Goal: Book appointment/travel/reservation

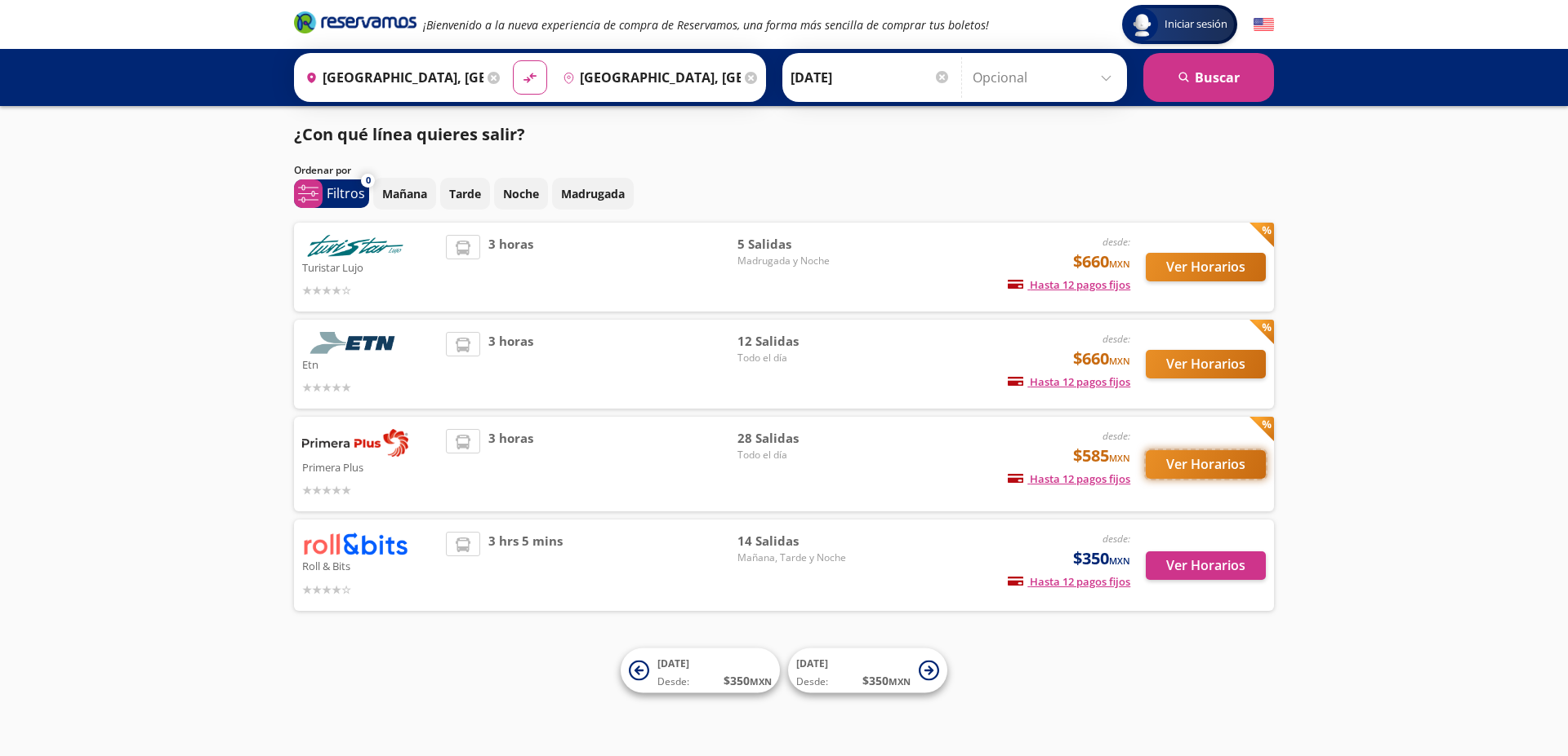
click at [1174, 473] on button "Ver Horarios" at bounding box center [1205, 464] width 120 height 29
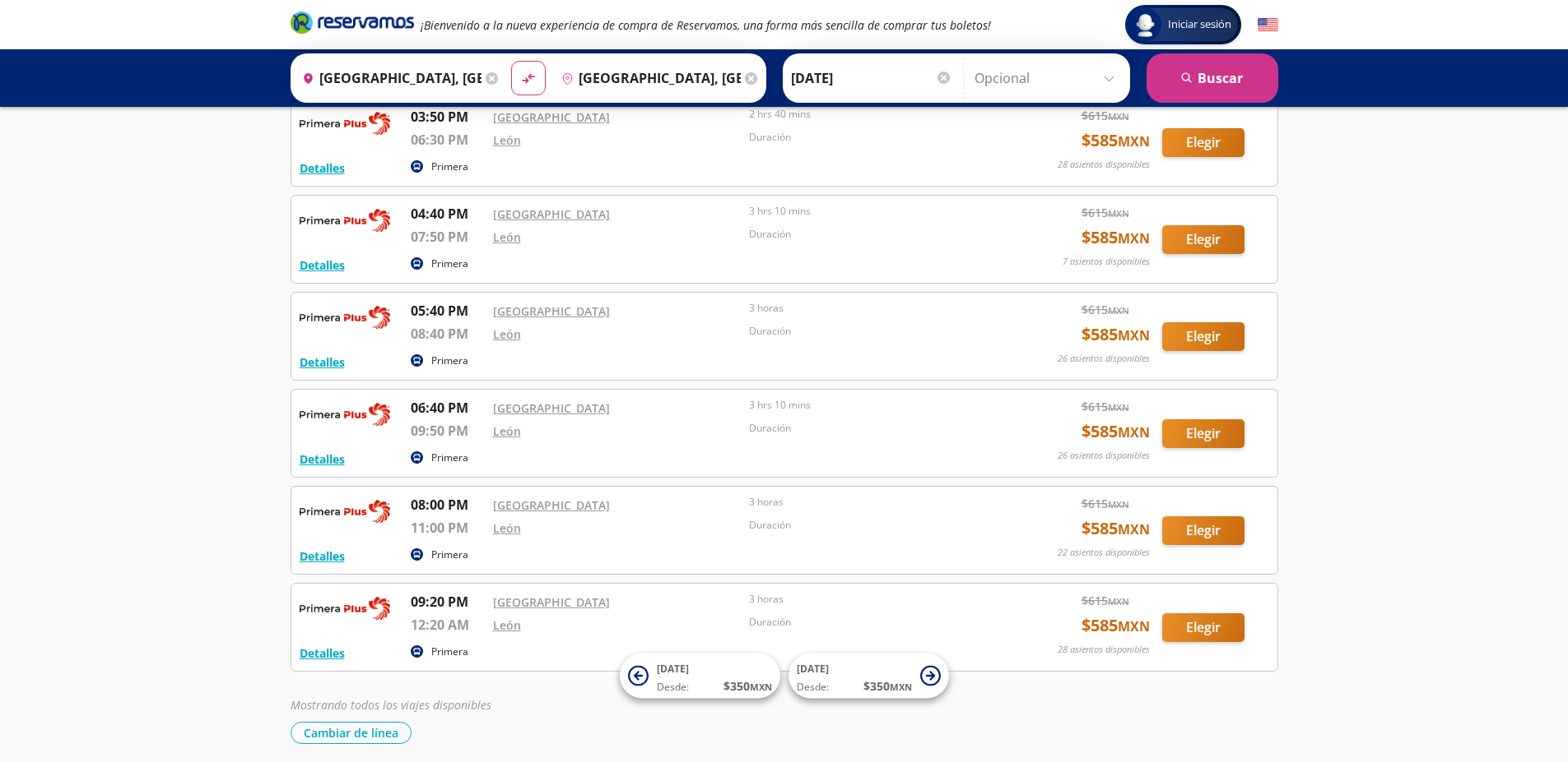
scroll to position [2261, 0]
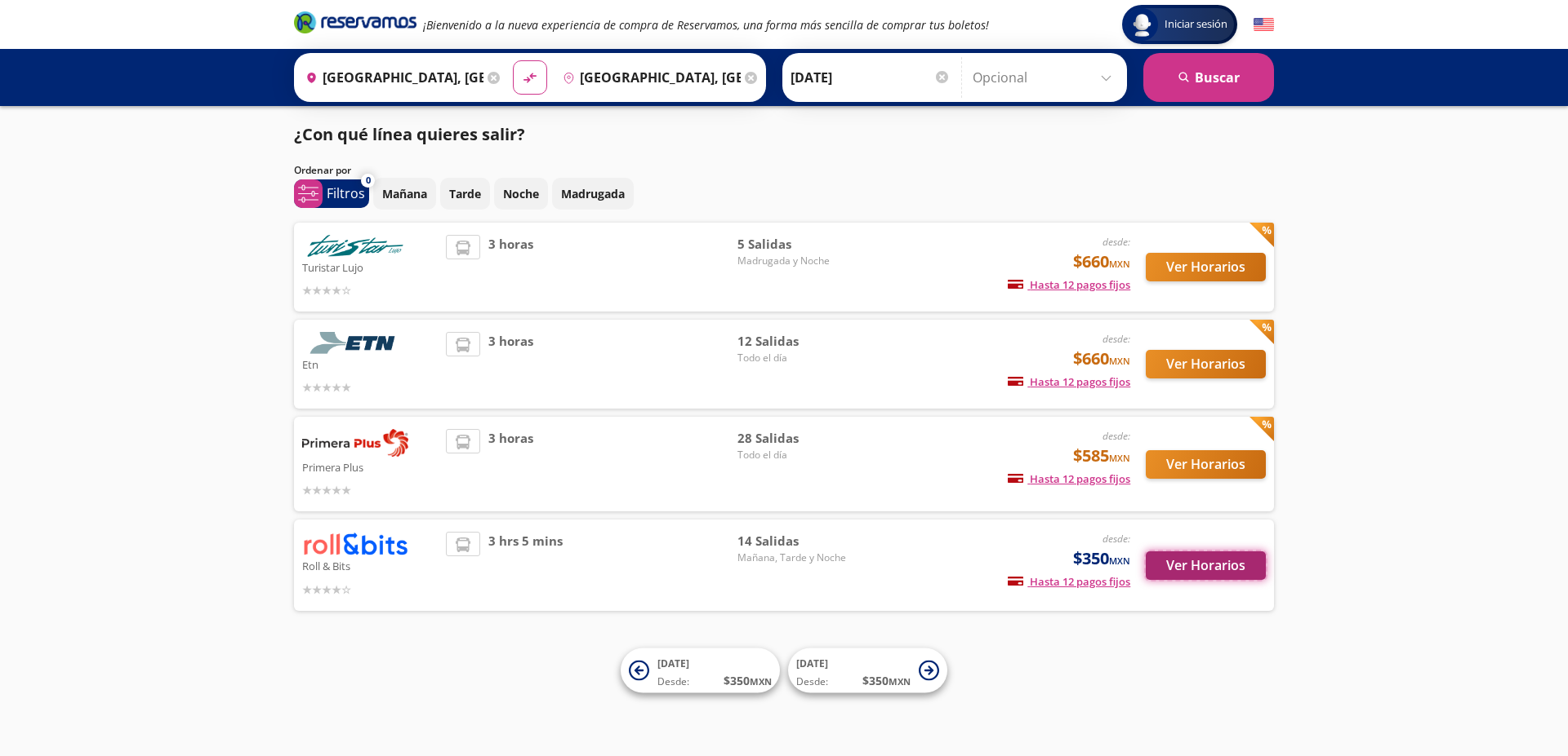
click at [1202, 569] on button "Ver Horarios" at bounding box center [1205, 565] width 120 height 29
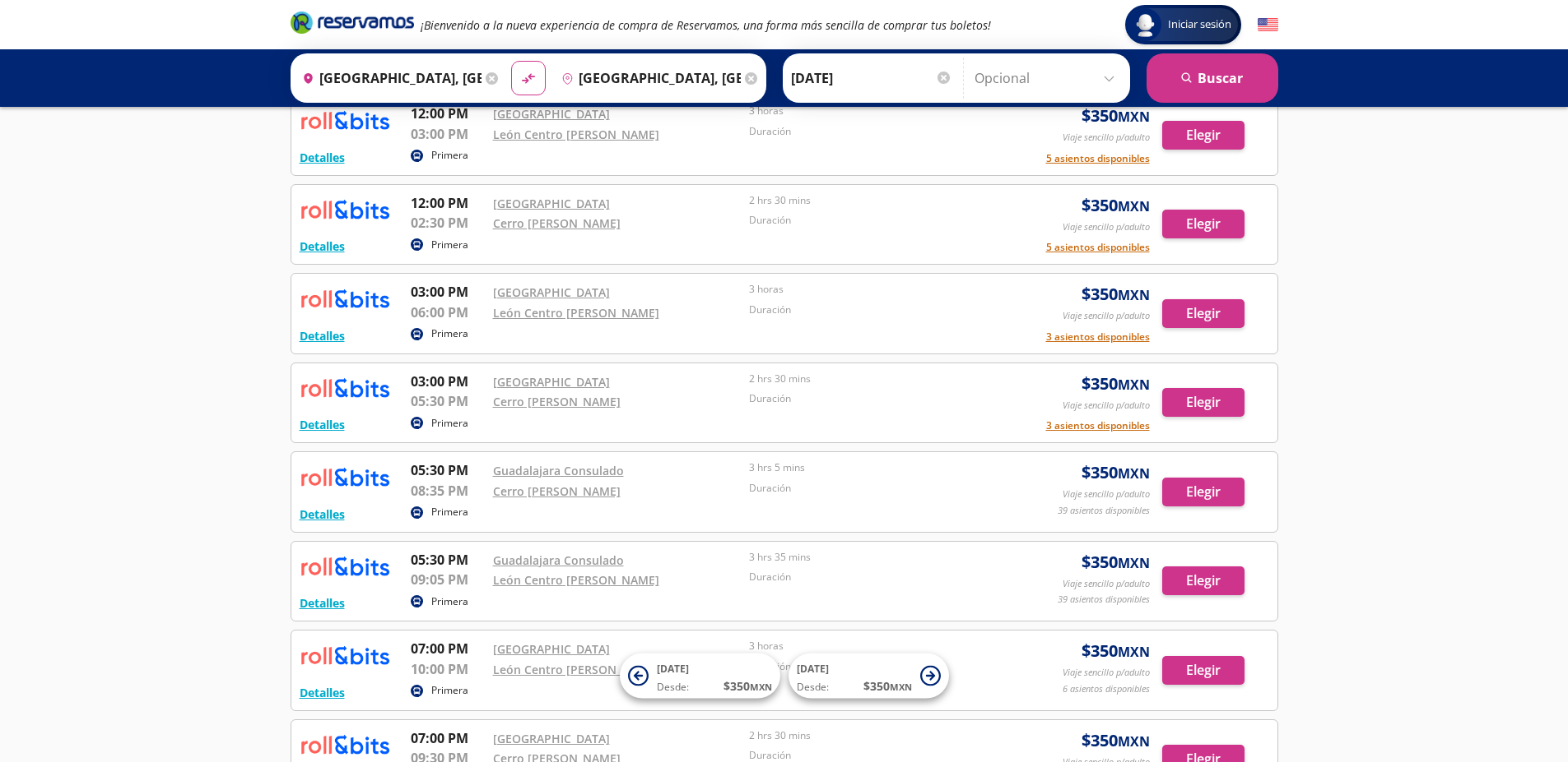
scroll to position [720, 0]
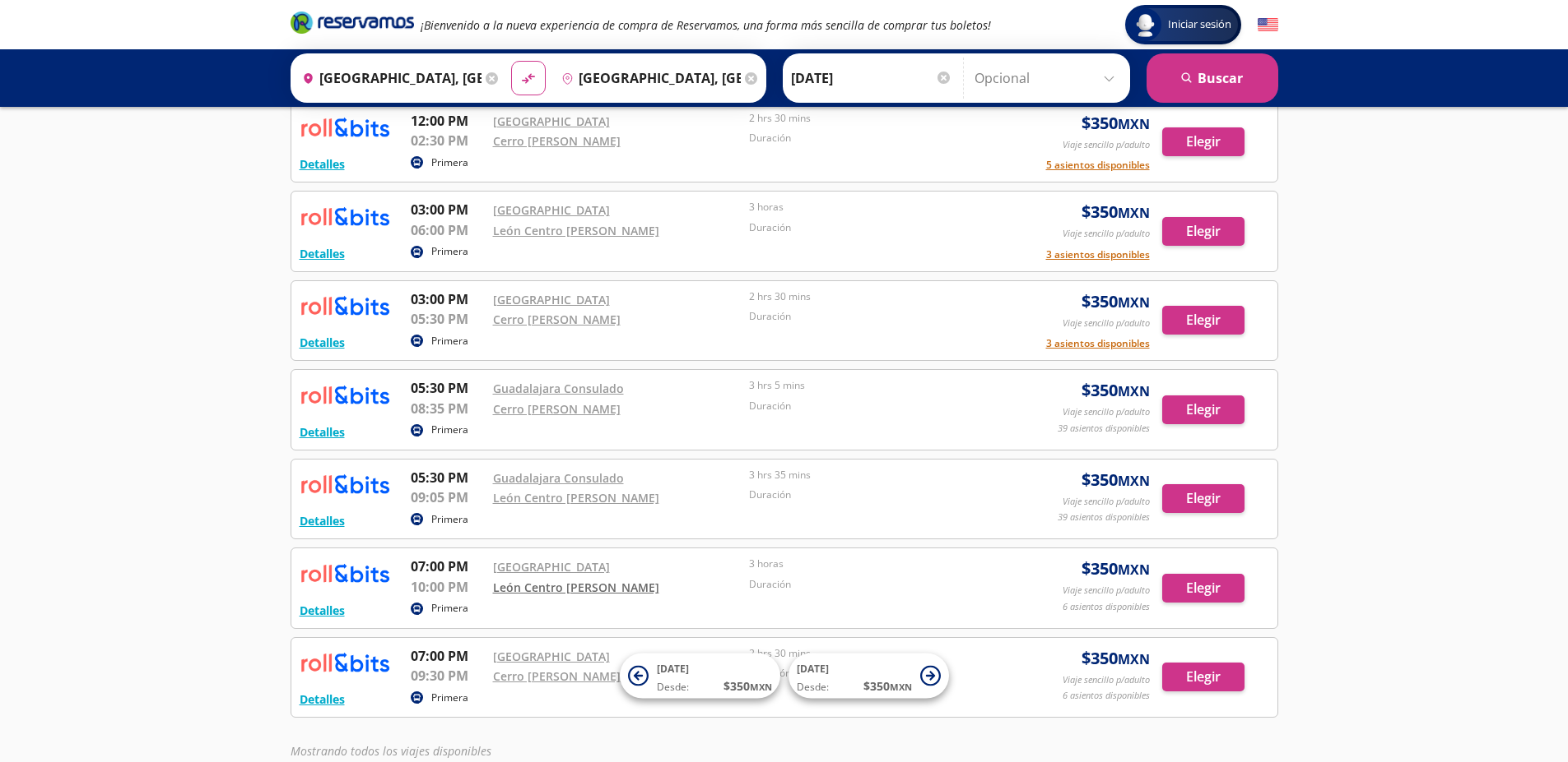
drag, startPoint x: 625, startPoint y: 586, endPoint x: 531, endPoint y: 599, distance: 94.9
click at [531, 599] on div "Detalles Primera 07:00 PM Oxxo Hotel RIU 10:00 PM León Centro Max Wyndham 3 hor…" at bounding box center [784, 588] width 970 height 63
click at [532, 592] on link "León Centro Max Wyndham" at bounding box center [576, 588] width 167 height 16
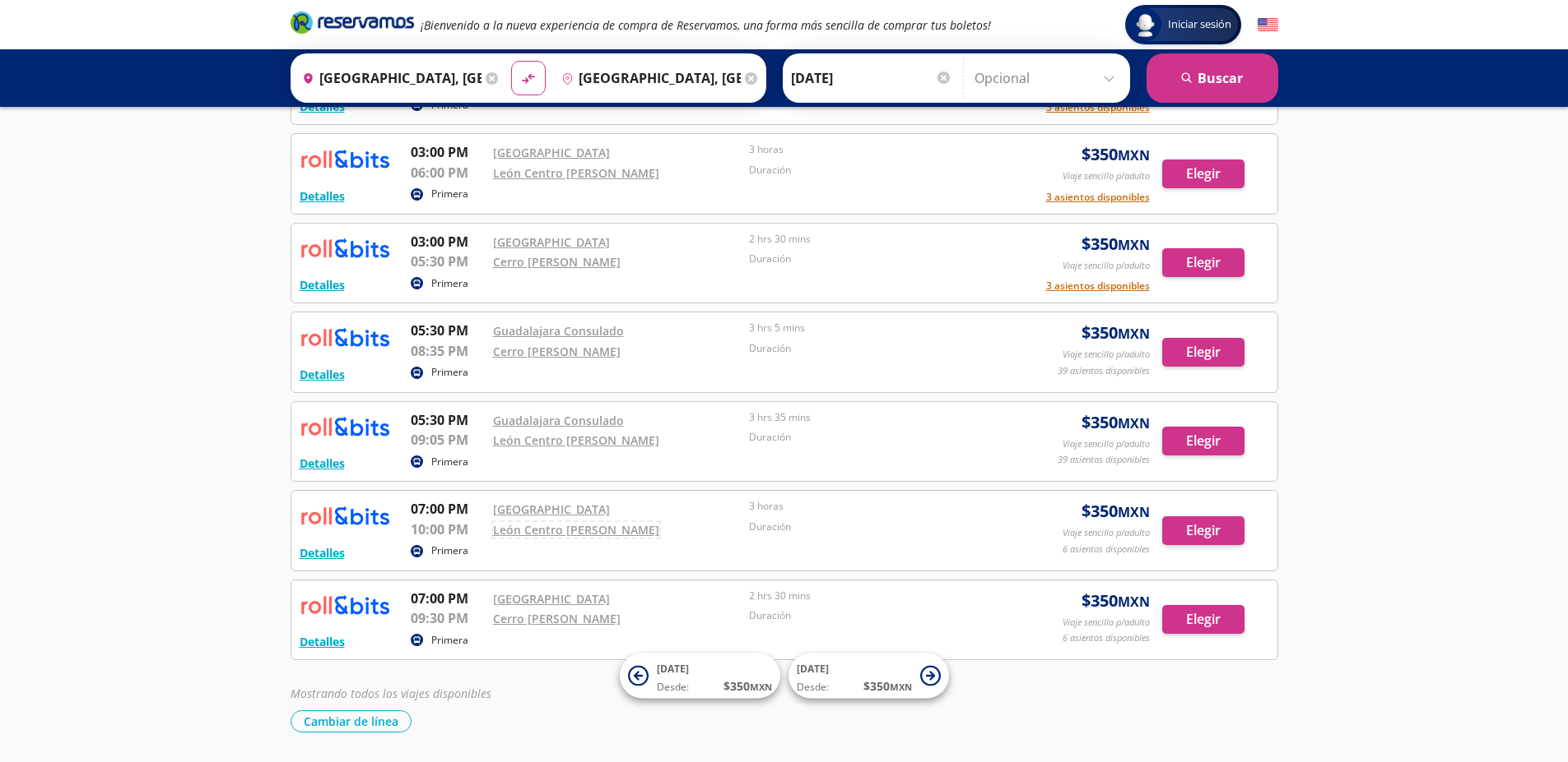
scroll to position [802, 0]
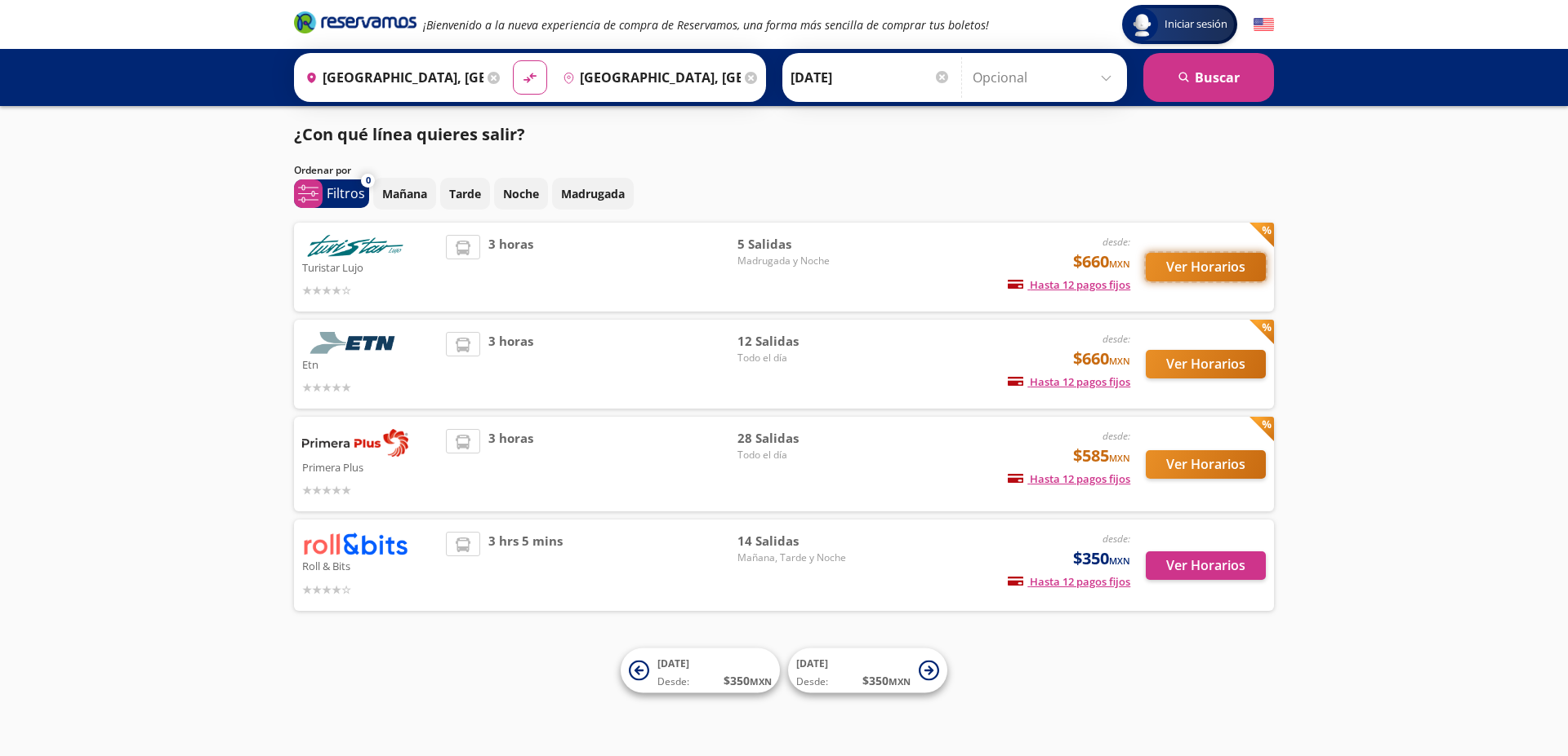
click at [1201, 253] on button "Ver Horarios" at bounding box center [1205, 267] width 120 height 29
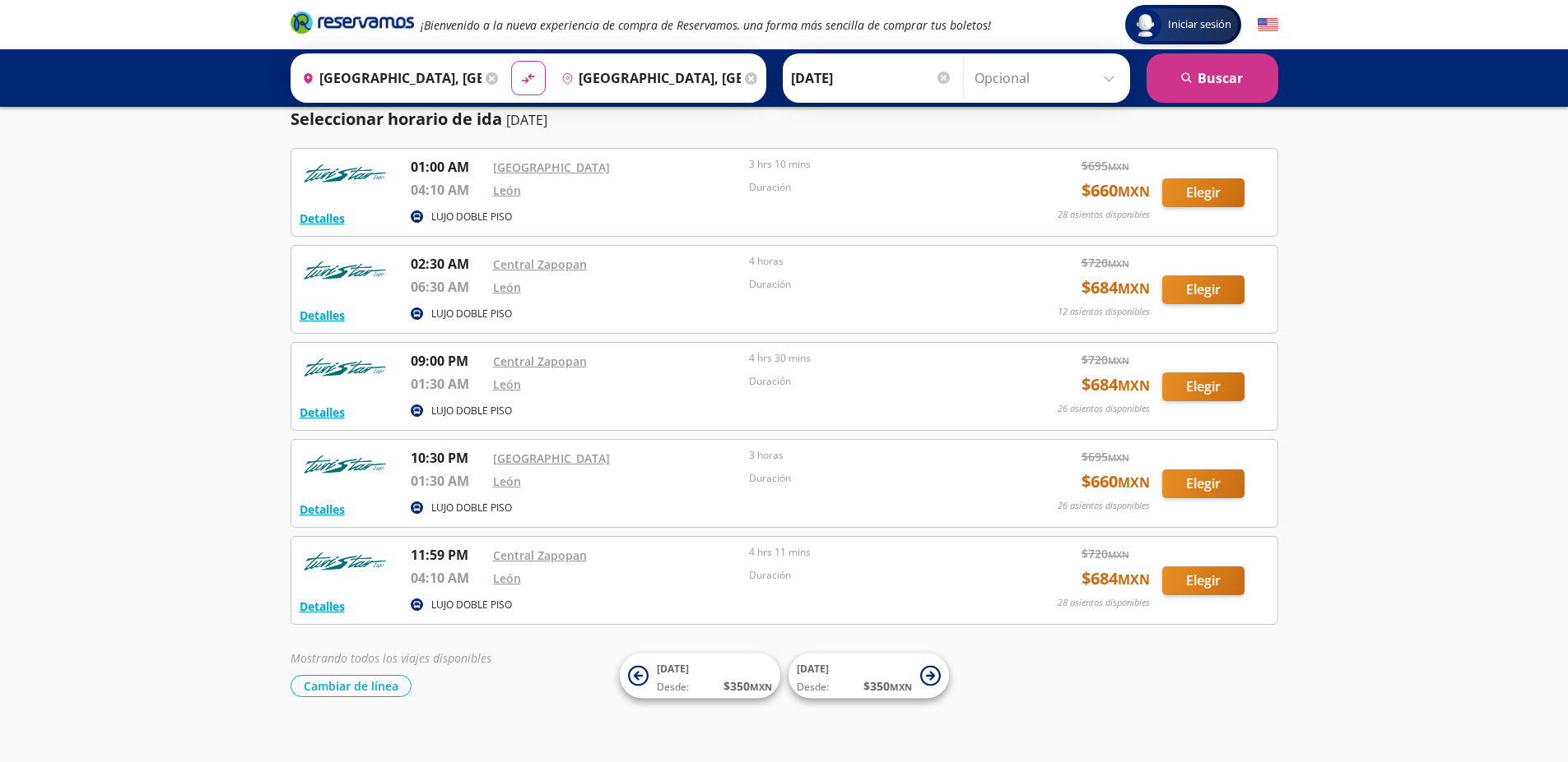
scroll to position [66, 0]
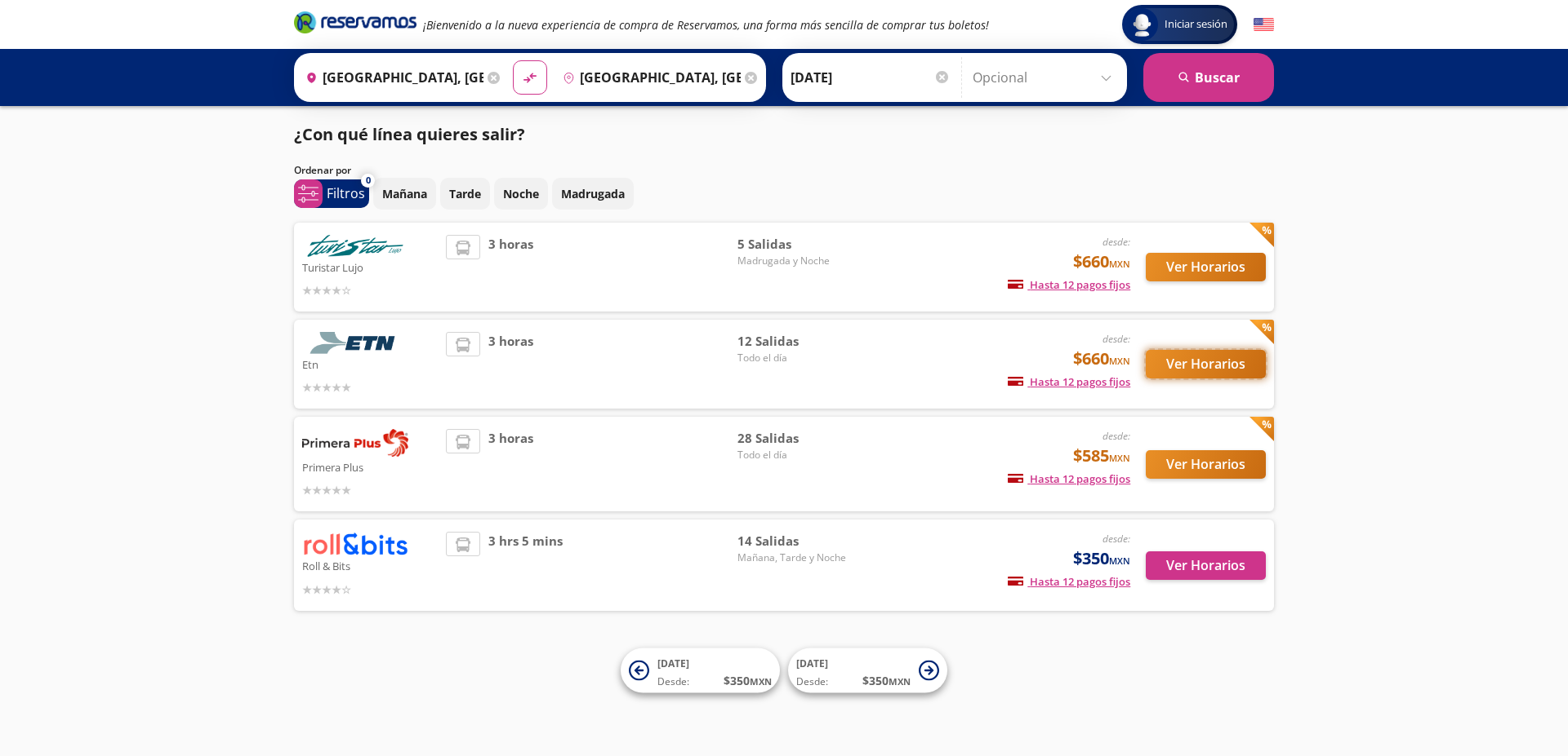
click at [1224, 373] on button "Ver Horarios" at bounding box center [1205, 364] width 120 height 29
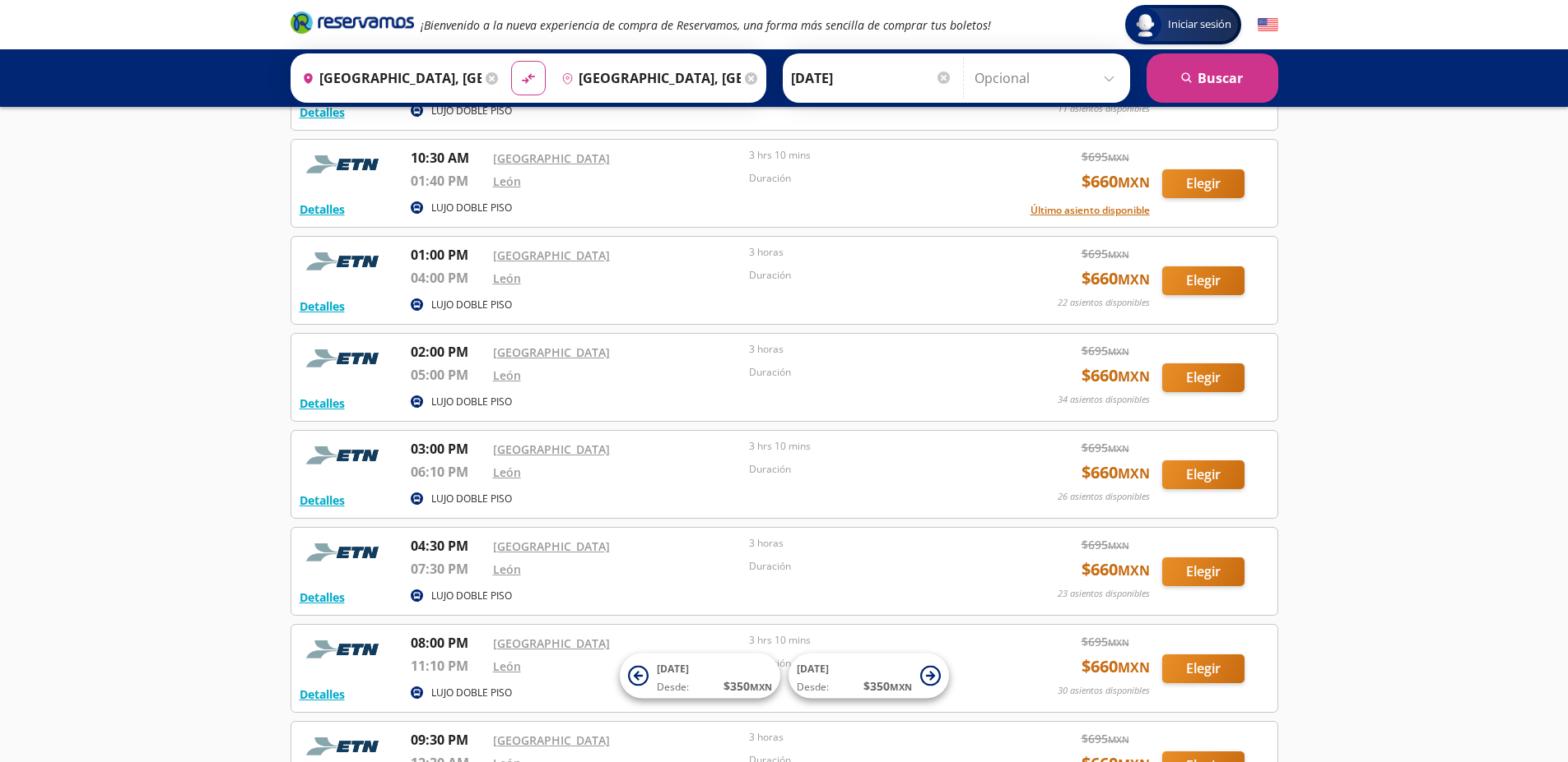
scroll to position [740, 0]
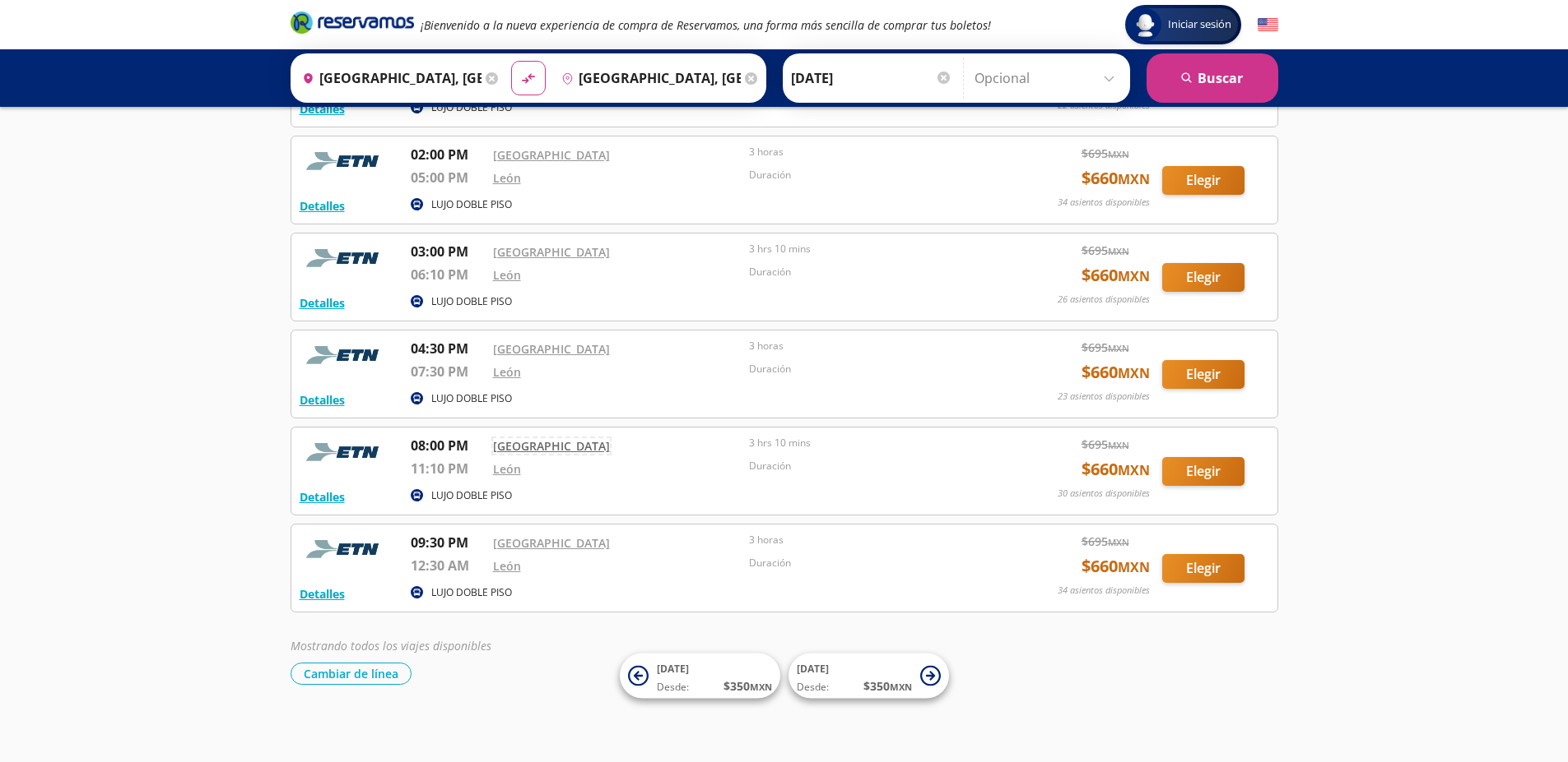
click at [531, 450] on link "[GEOGRAPHIC_DATA]" at bounding box center [551, 447] width 117 height 16
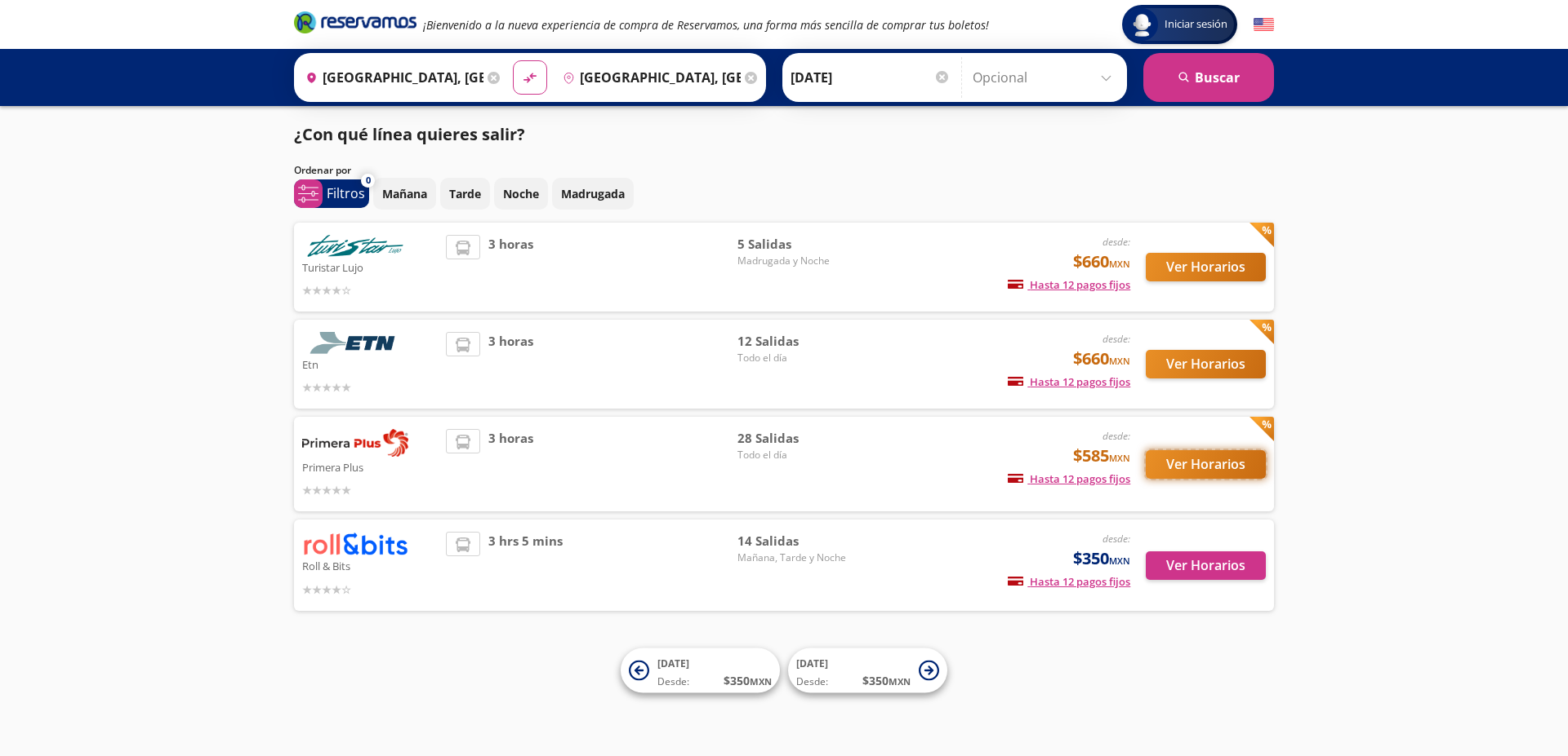
click at [1241, 461] on button "Ver Horarios" at bounding box center [1205, 464] width 120 height 29
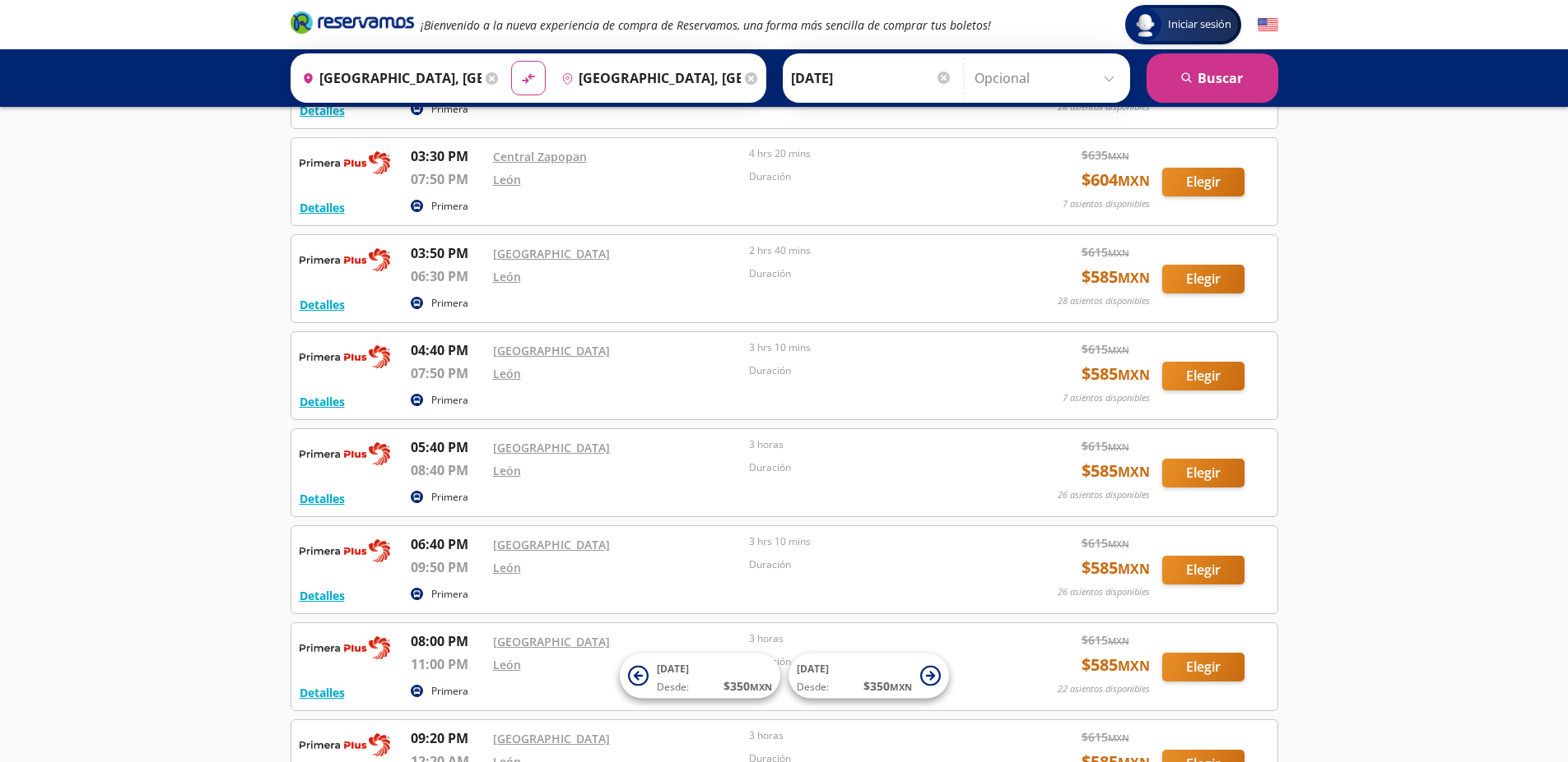
scroll to position [2298, 0]
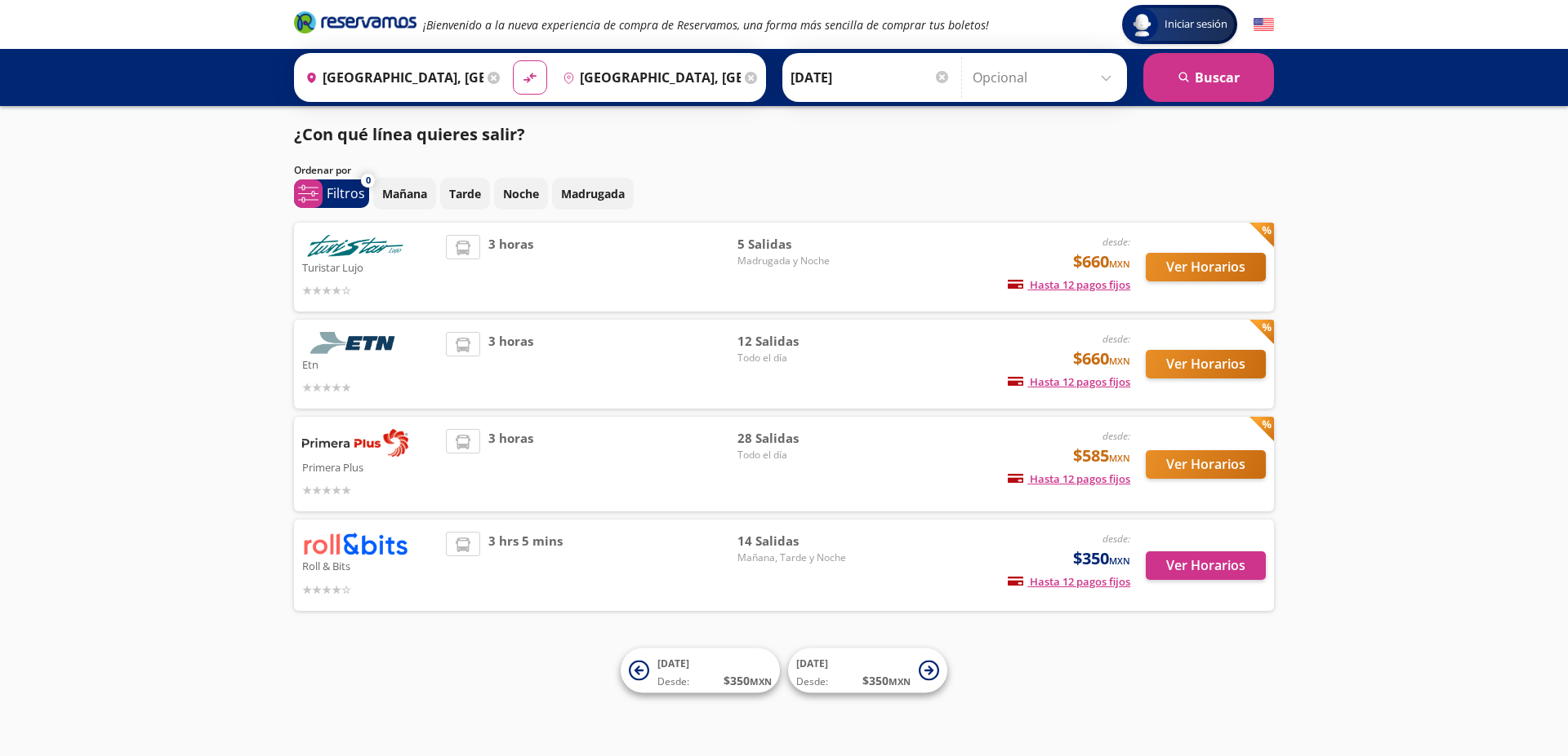
drag, startPoint x: 1195, startPoint y: 566, endPoint x: 1225, endPoint y: 629, distance: 69.8
click at [1225, 629] on div "Iniciar sesión Iniciar sesión ¡Bienvenido a la nueva experiencia de compra de R…" at bounding box center [784, 378] width 1568 height 756
click at [1230, 559] on button "Ver Horarios" at bounding box center [1205, 565] width 120 height 29
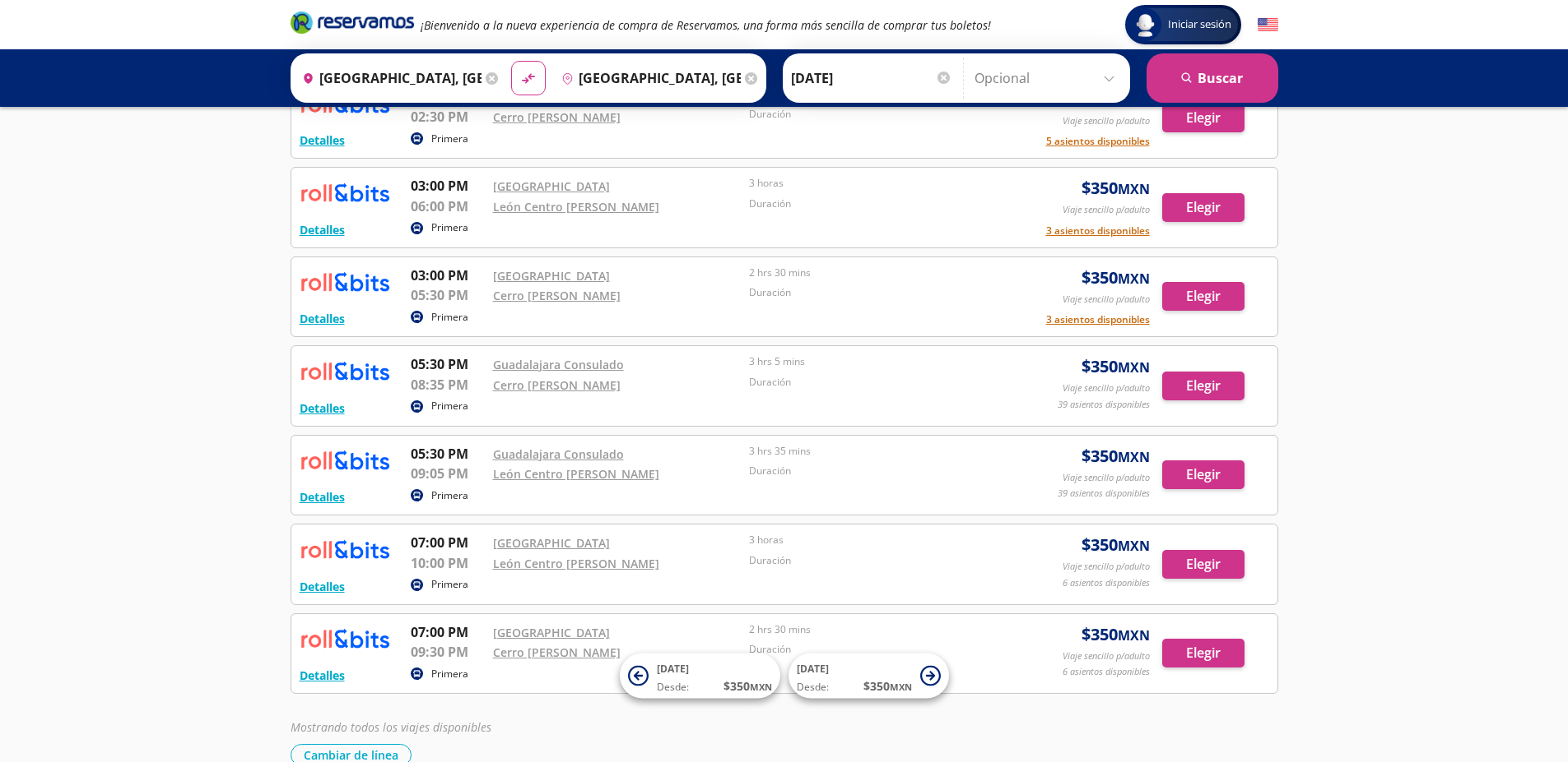
scroll to position [830, 0]
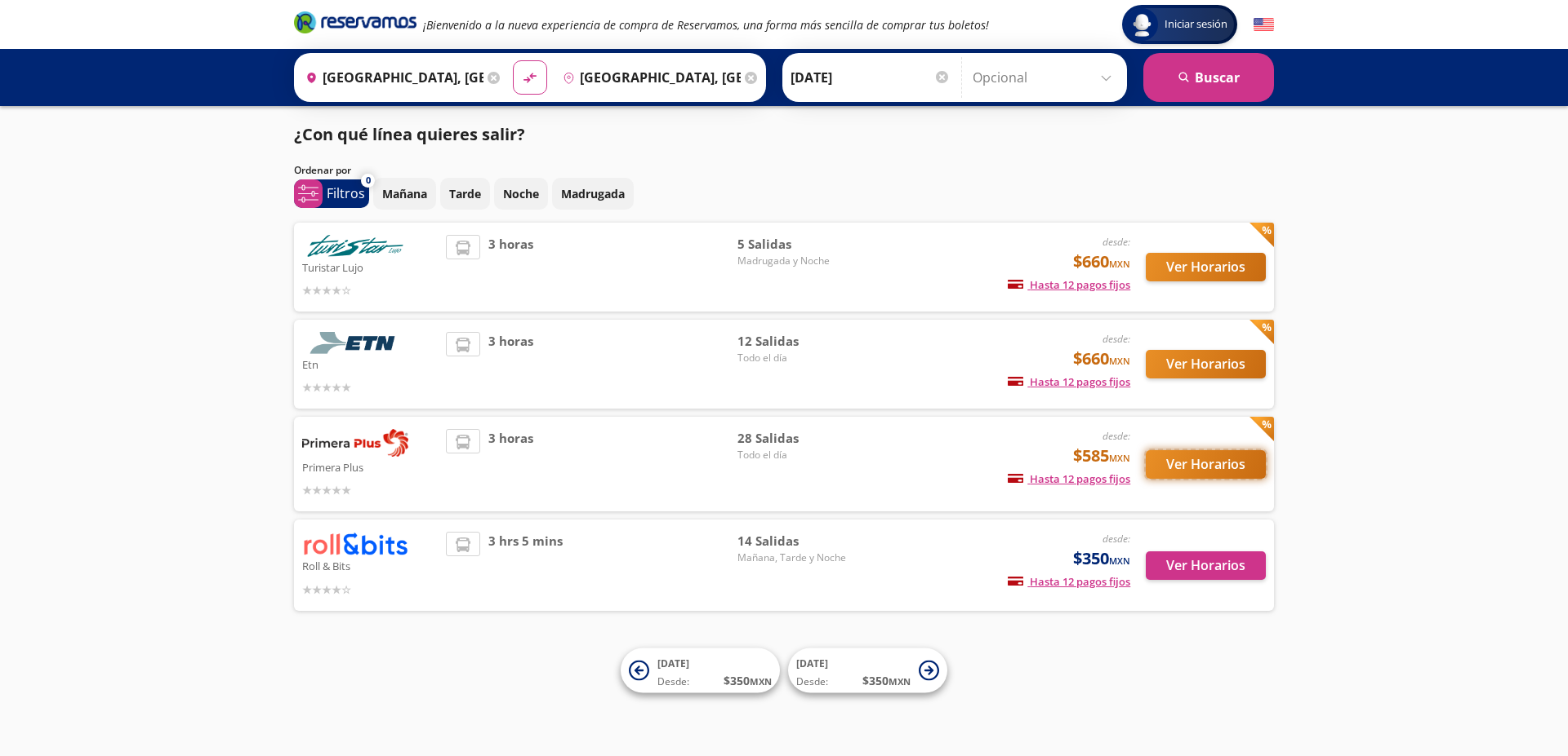
click at [1174, 473] on button "Ver Horarios" at bounding box center [1205, 464] width 120 height 29
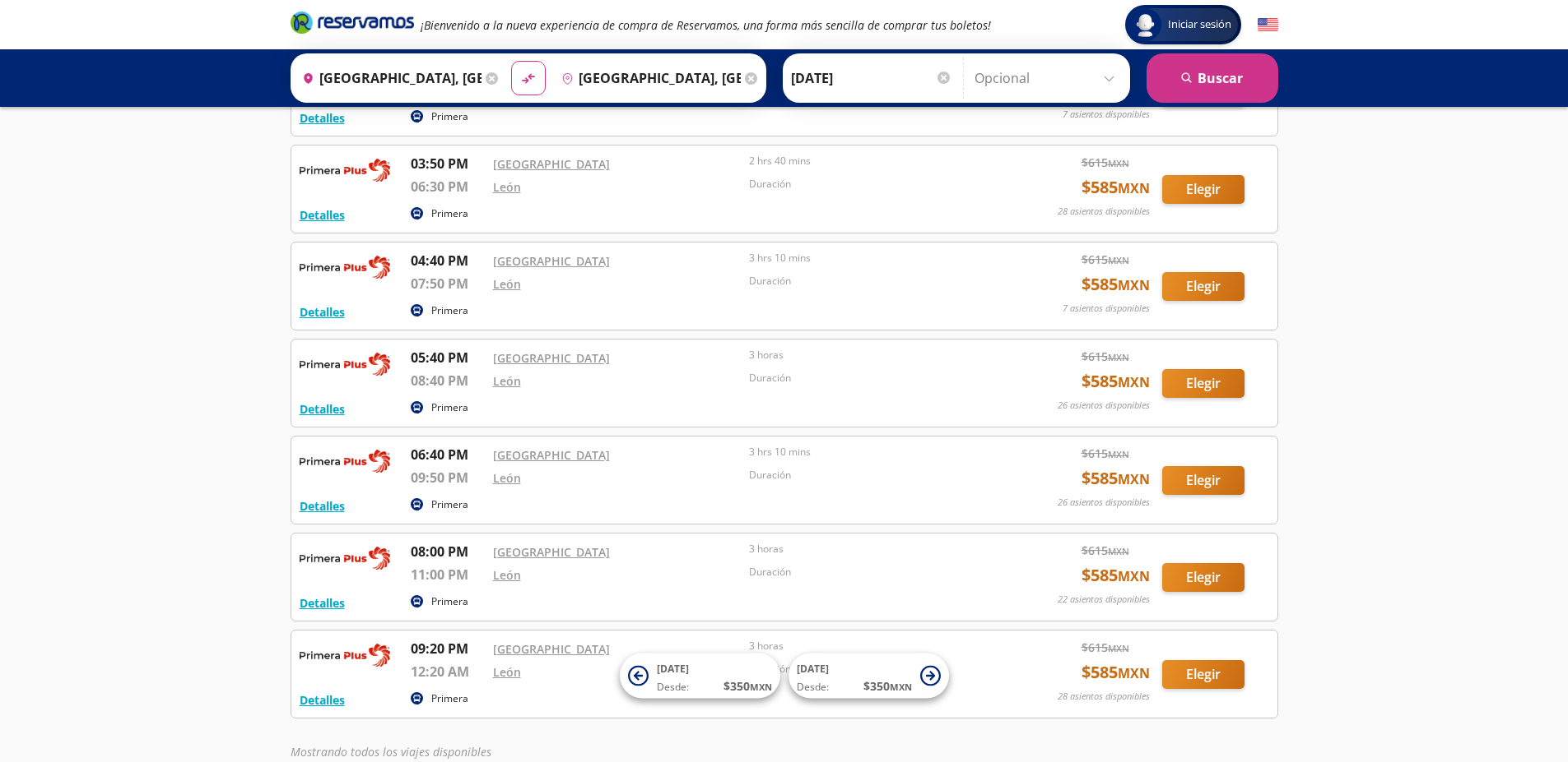
scroll to position [2298, 0]
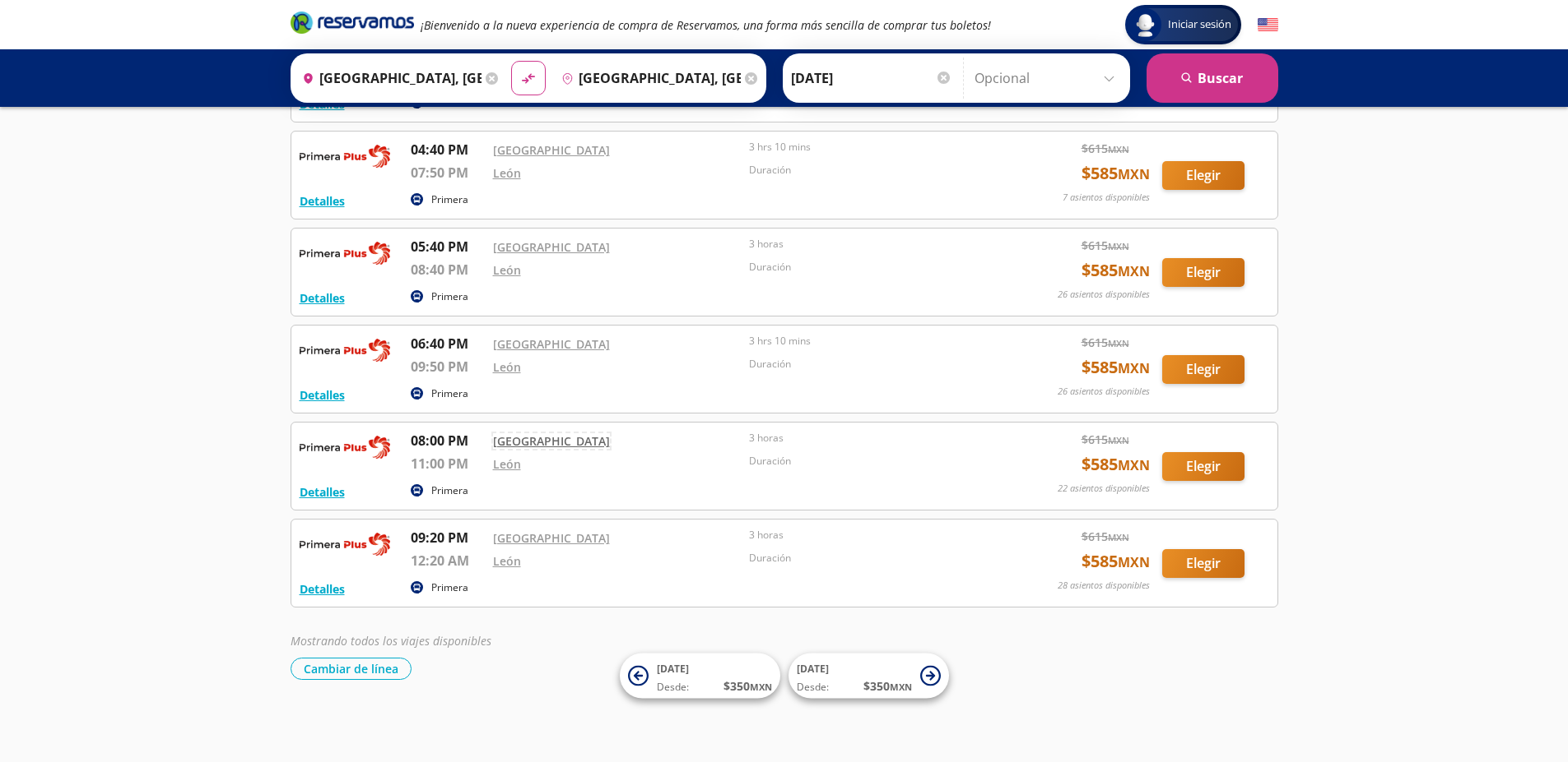
click at [534, 445] on link "[GEOGRAPHIC_DATA]" at bounding box center [551, 441] width 117 height 16
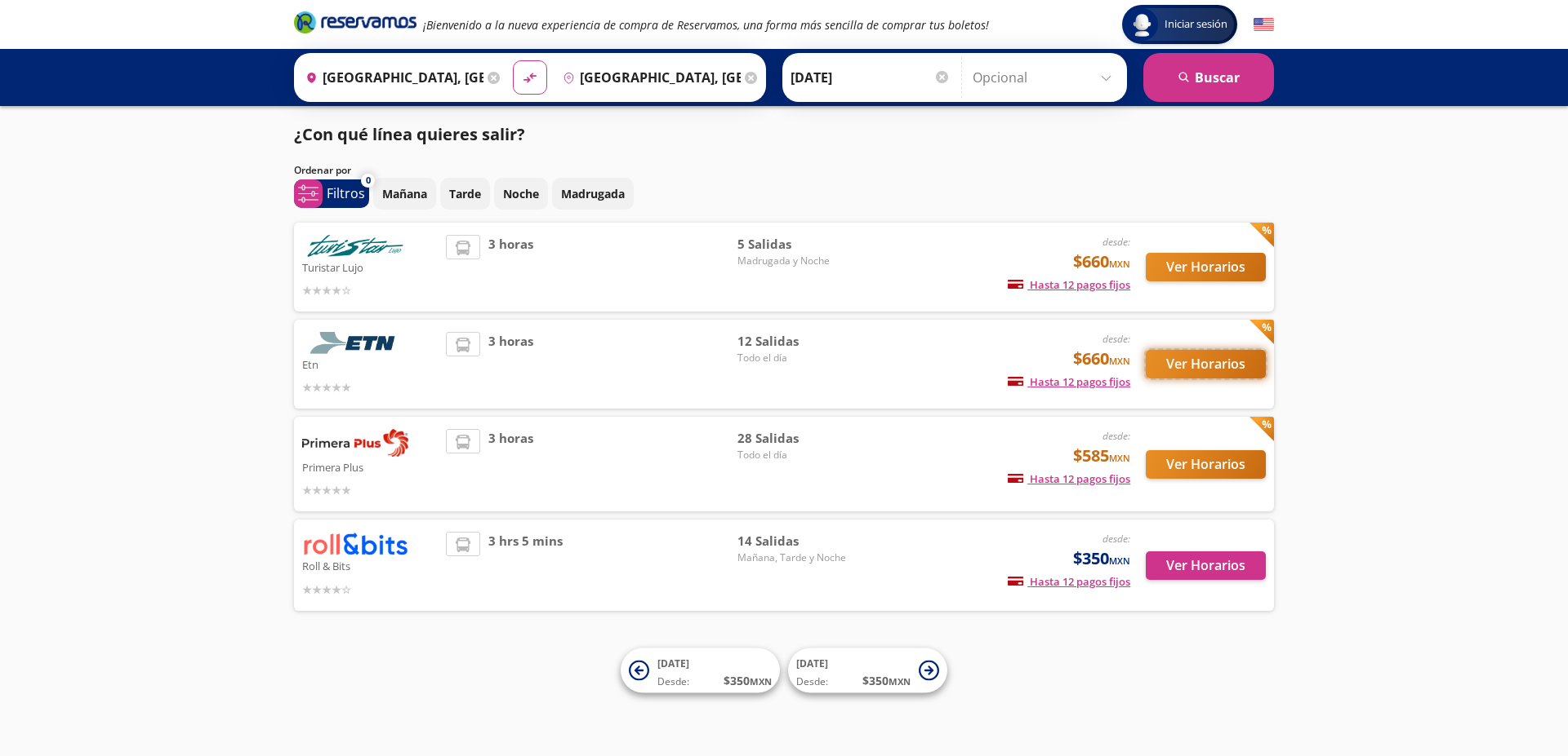
click at [1176, 363] on button "Ver Horarios" at bounding box center [1205, 364] width 120 height 29
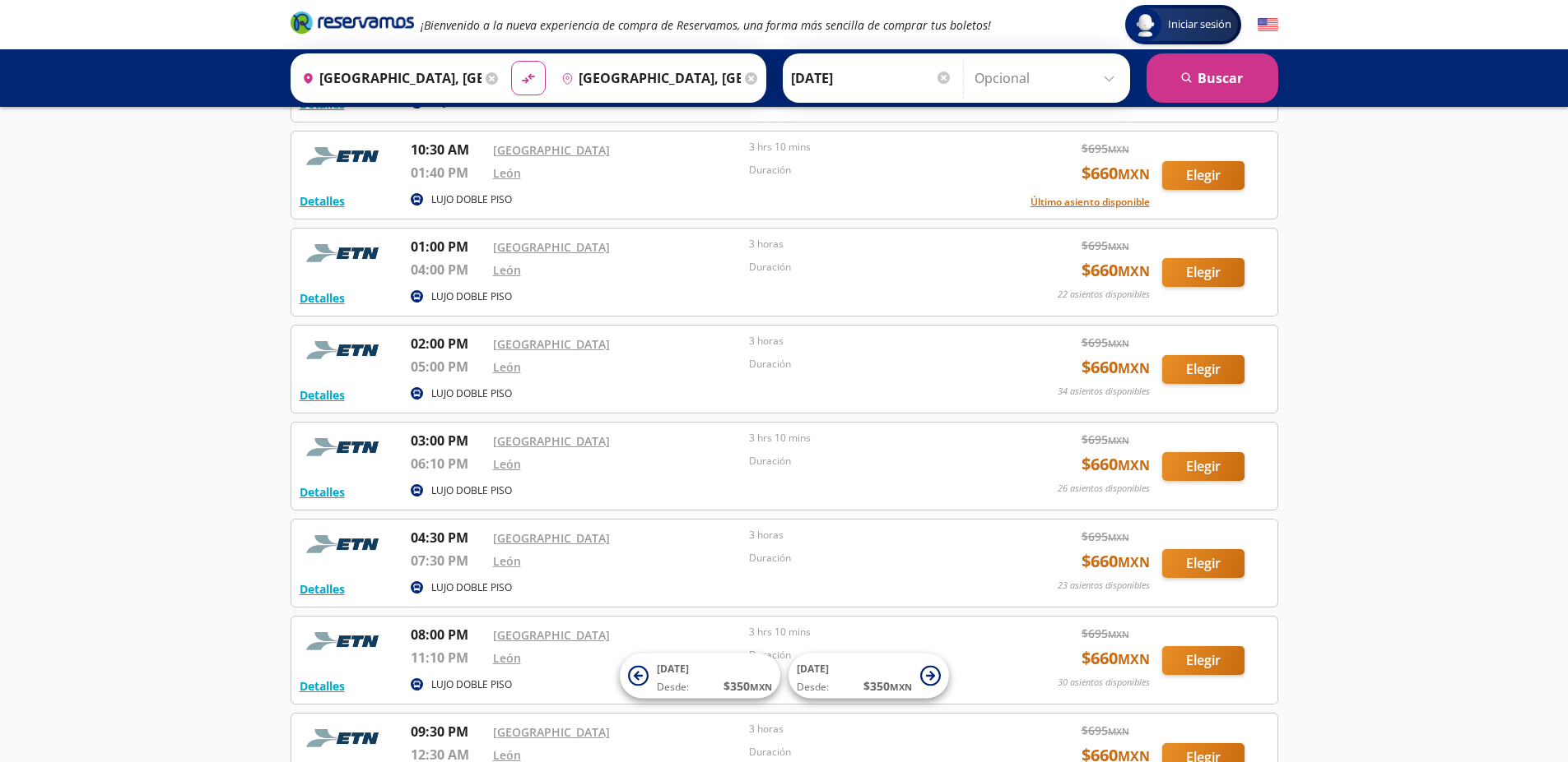
scroll to position [745, 0]
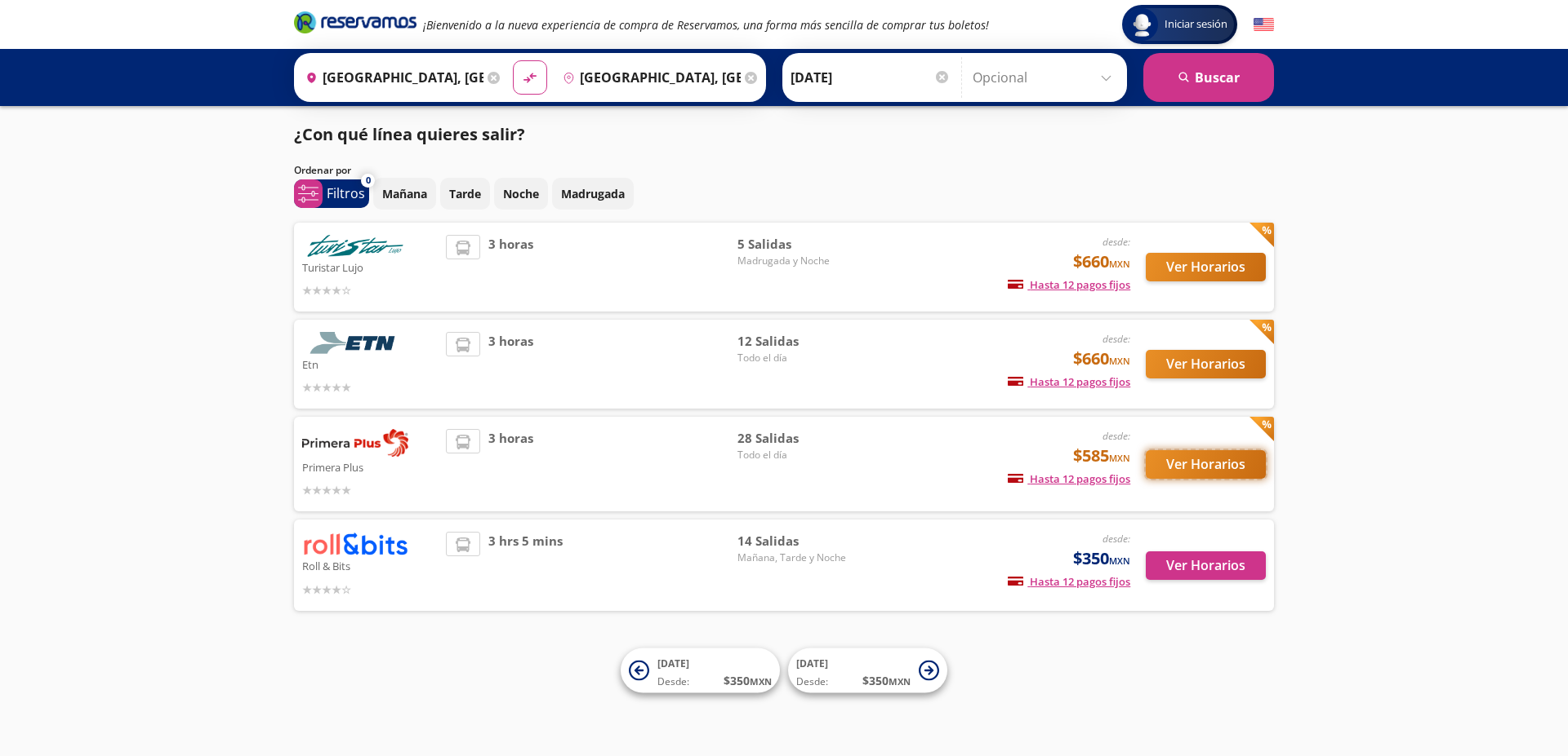
click at [1196, 461] on button "Ver Horarios" at bounding box center [1205, 464] width 120 height 29
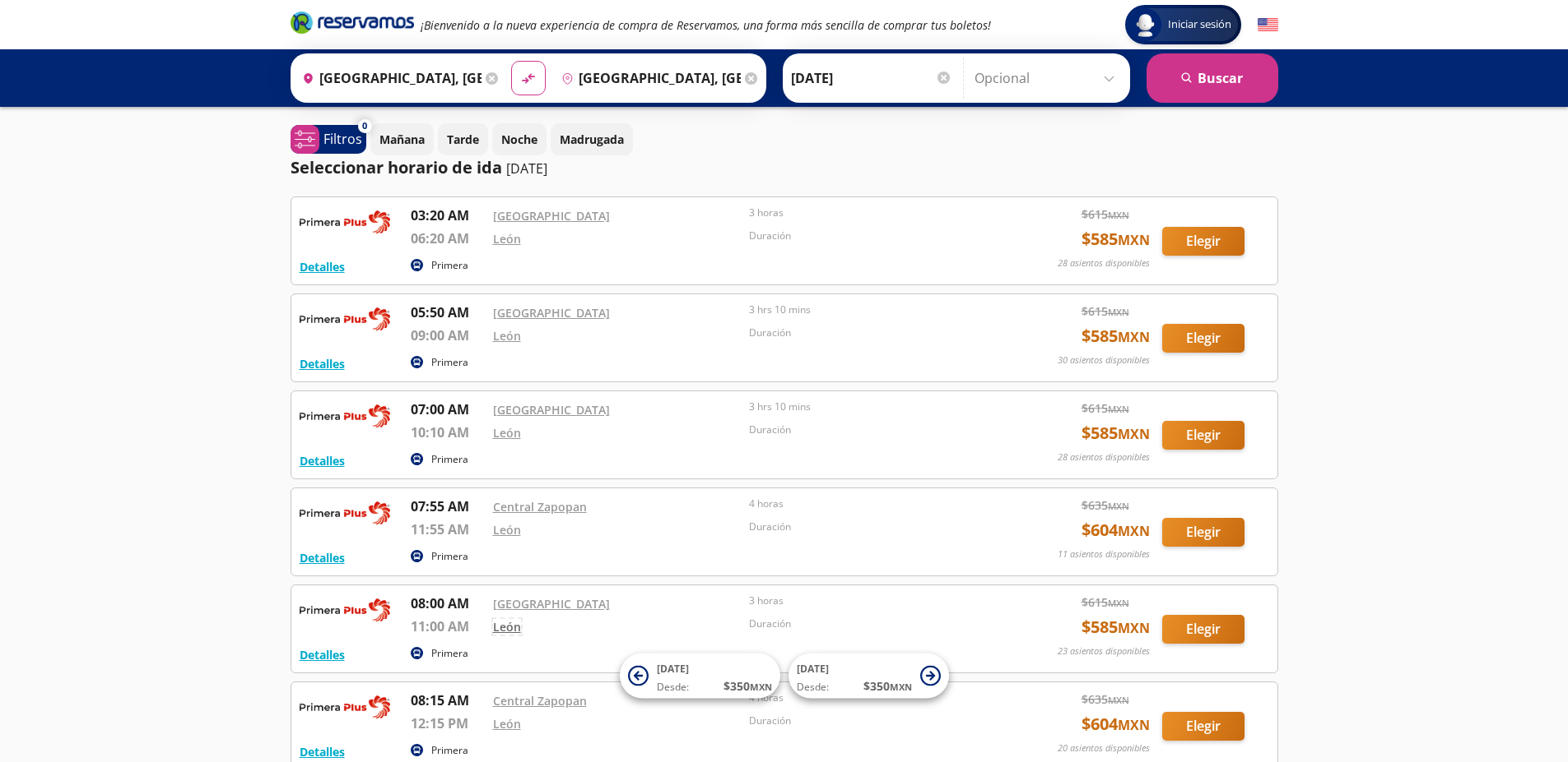
click at [502, 630] on link "León" at bounding box center [507, 627] width 28 height 16
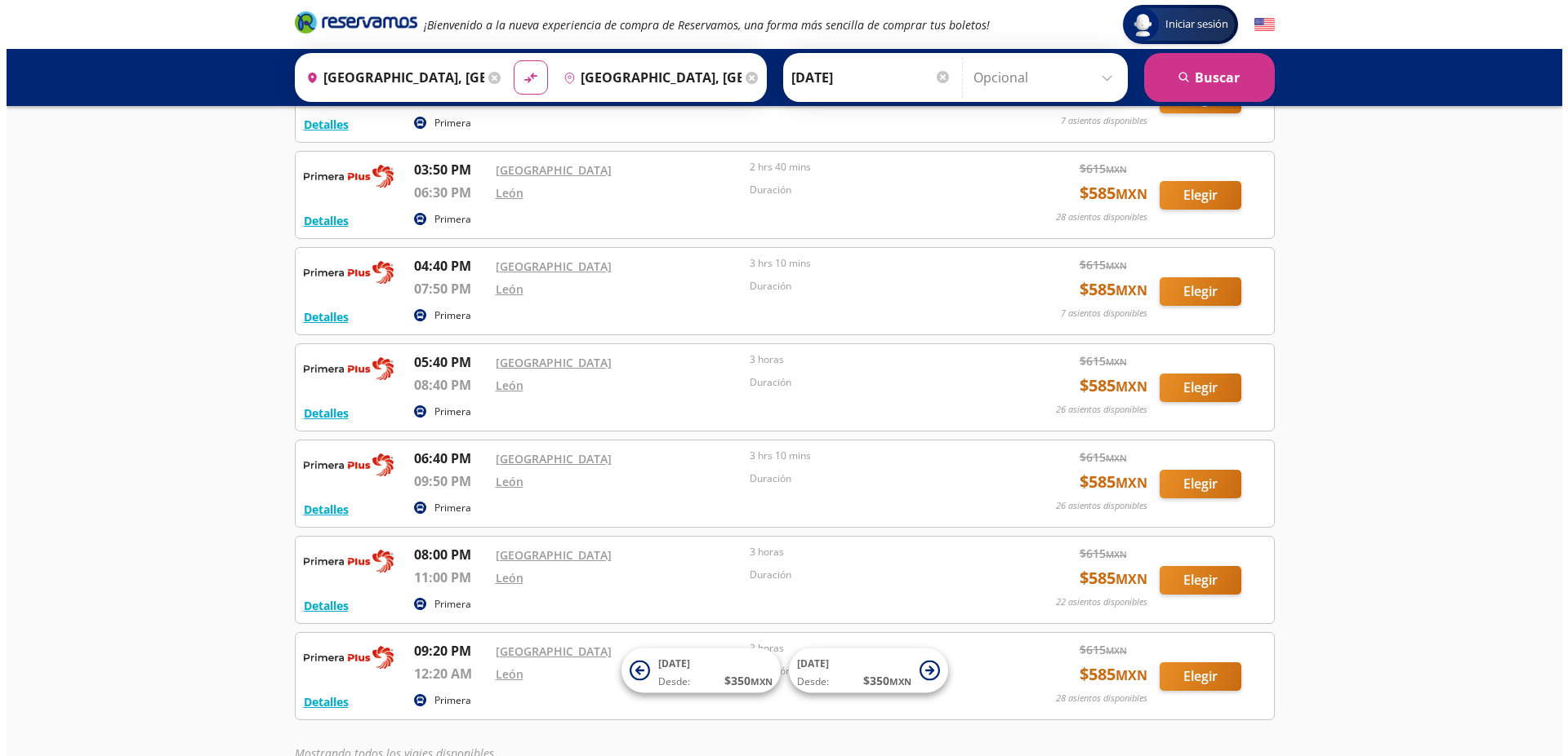
scroll to position [2280, 0]
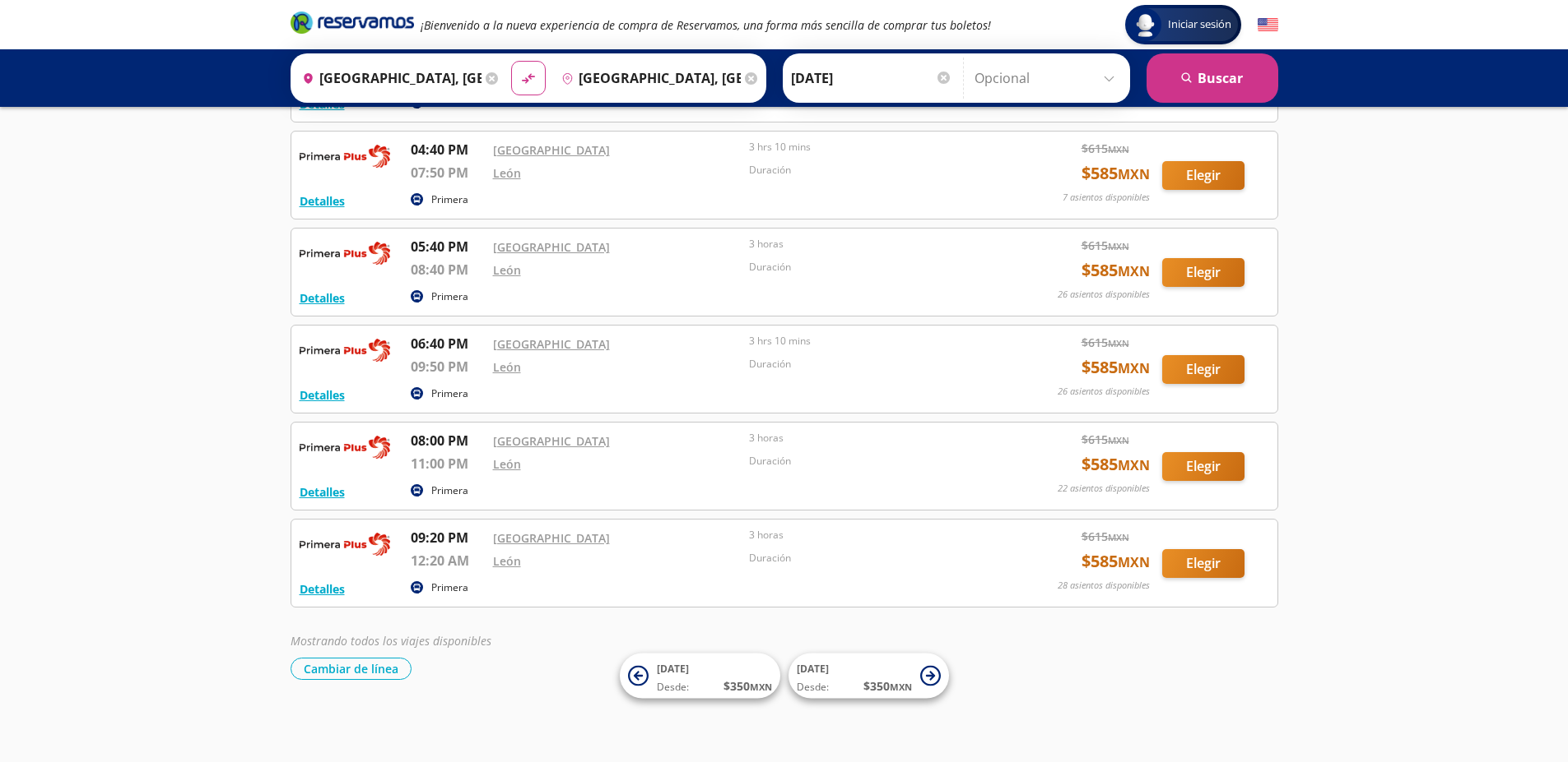
click at [433, 491] on p "Primera" at bounding box center [450, 491] width 37 height 15
click at [451, 489] on p "Primera" at bounding box center [450, 491] width 37 height 15
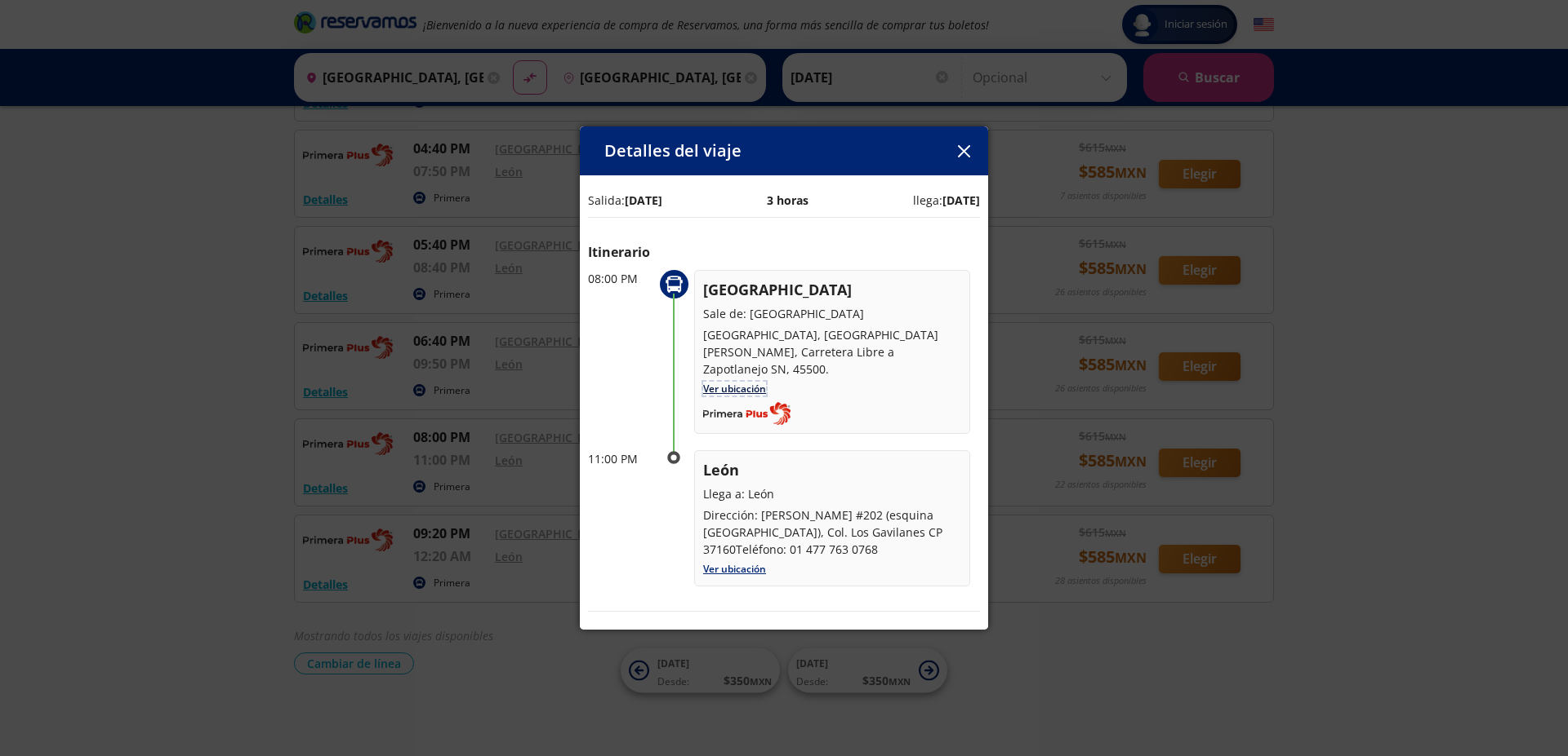
click at [741, 385] on link "Ver ubicación" at bounding box center [735, 389] width 63 height 14
click at [738, 572] on link "Ver ubicación" at bounding box center [735, 569] width 63 height 14
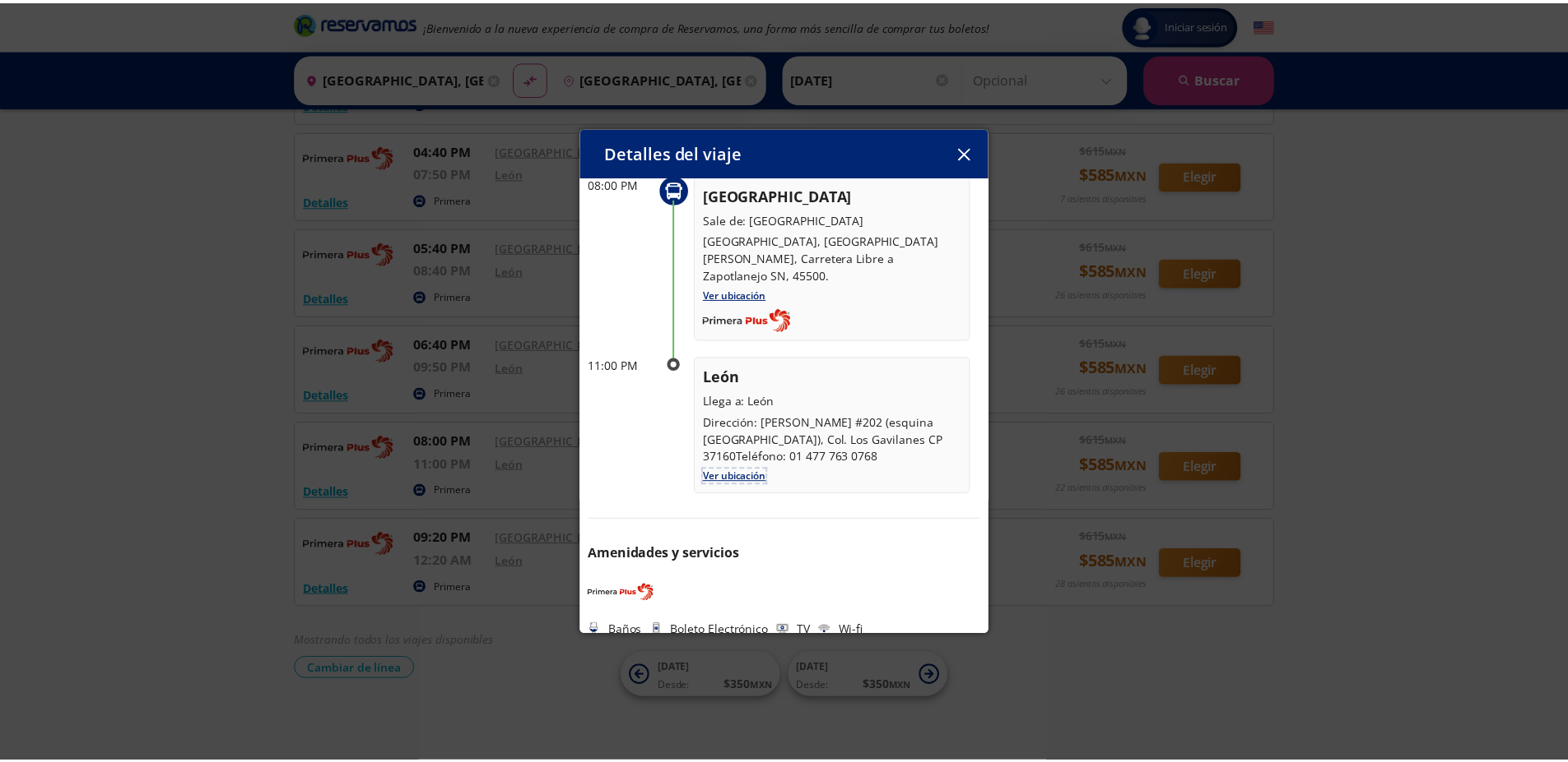
scroll to position [109, 0]
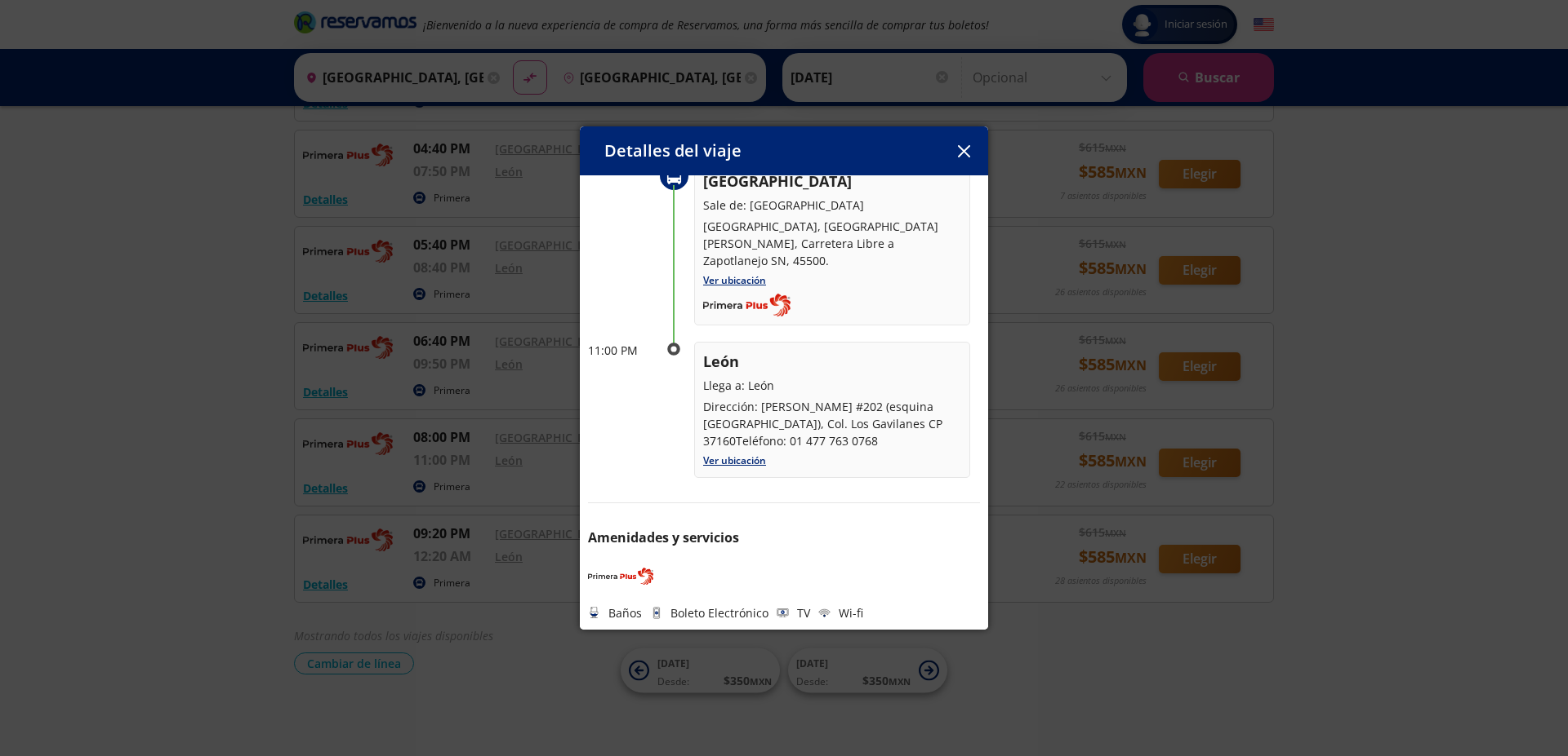
click at [967, 142] on button "button" at bounding box center [964, 151] width 24 height 24
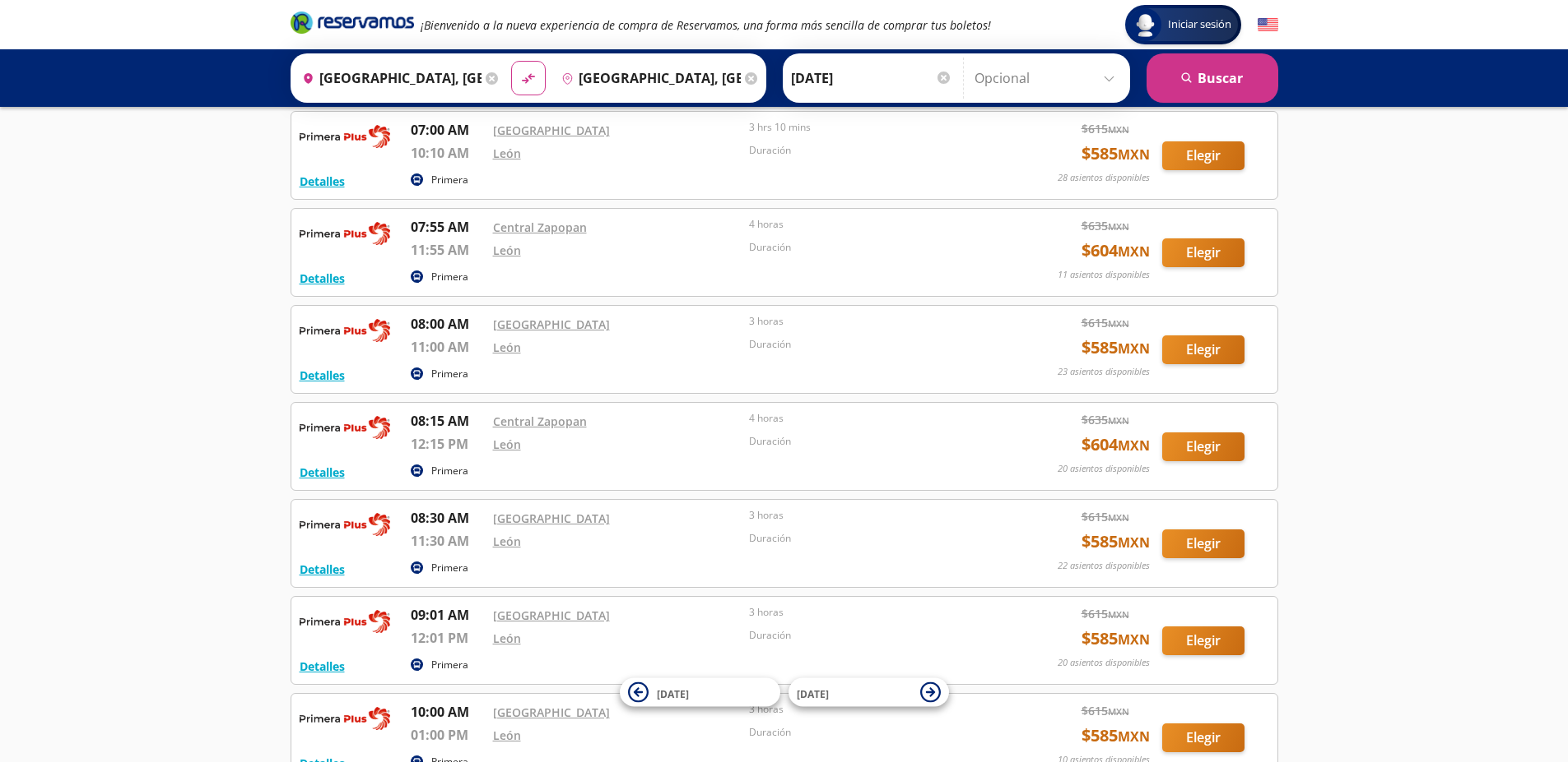
scroll to position [411, 0]
